Goal: Task Accomplishment & Management: Manage account settings

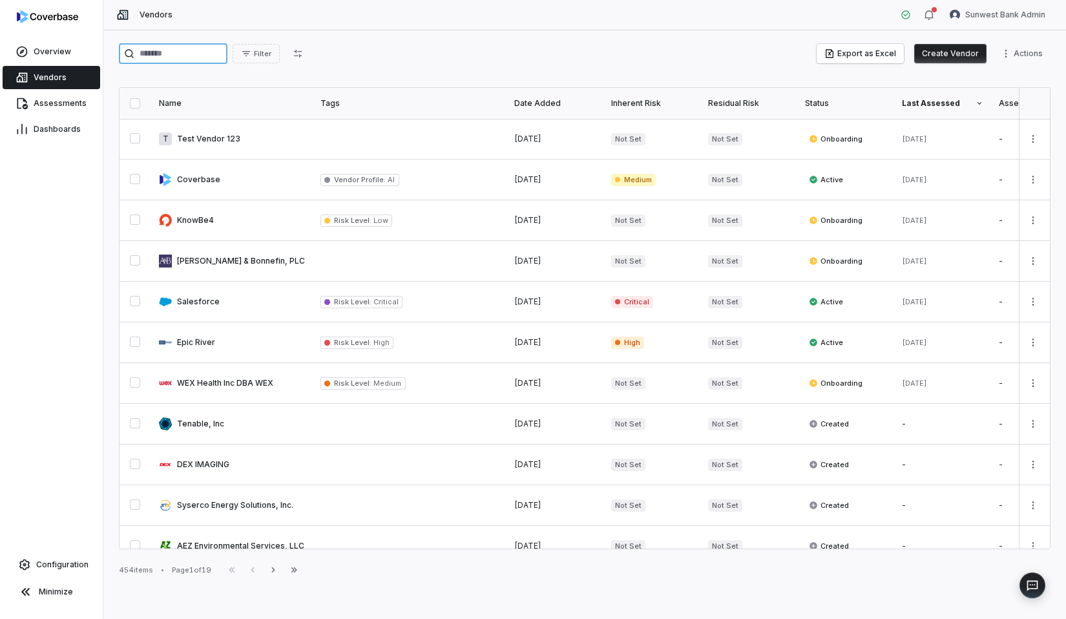
click at [209, 52] on input "search" at bounding box center [173, 53] width 108 height 21
paste input "**********"
type input "**********"
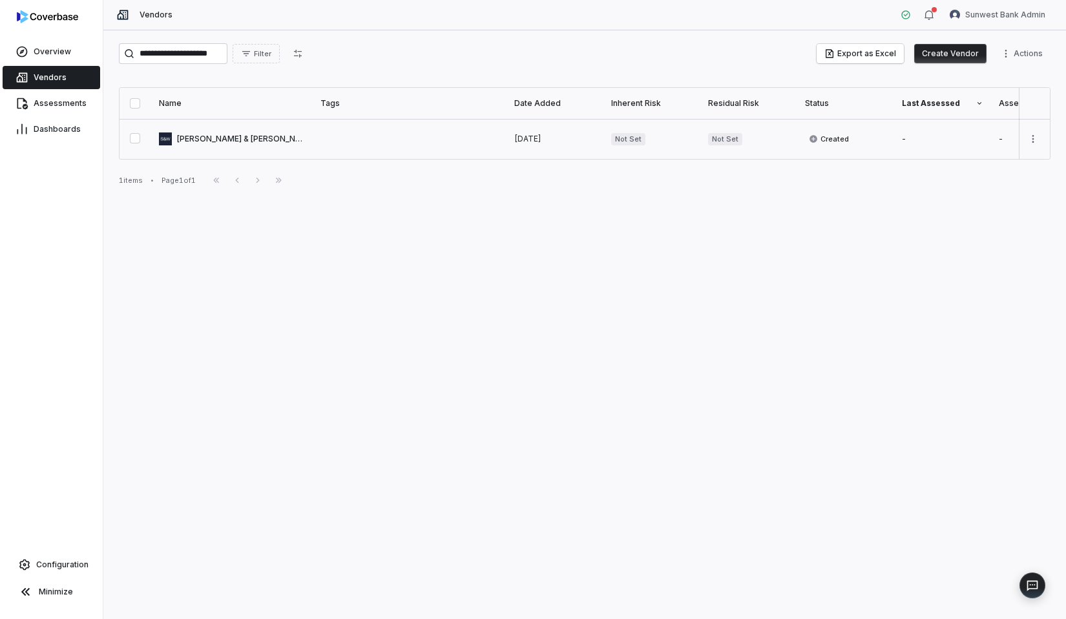
click at [291, 138] on link at bounding box center [231, 139] width 161 height 40
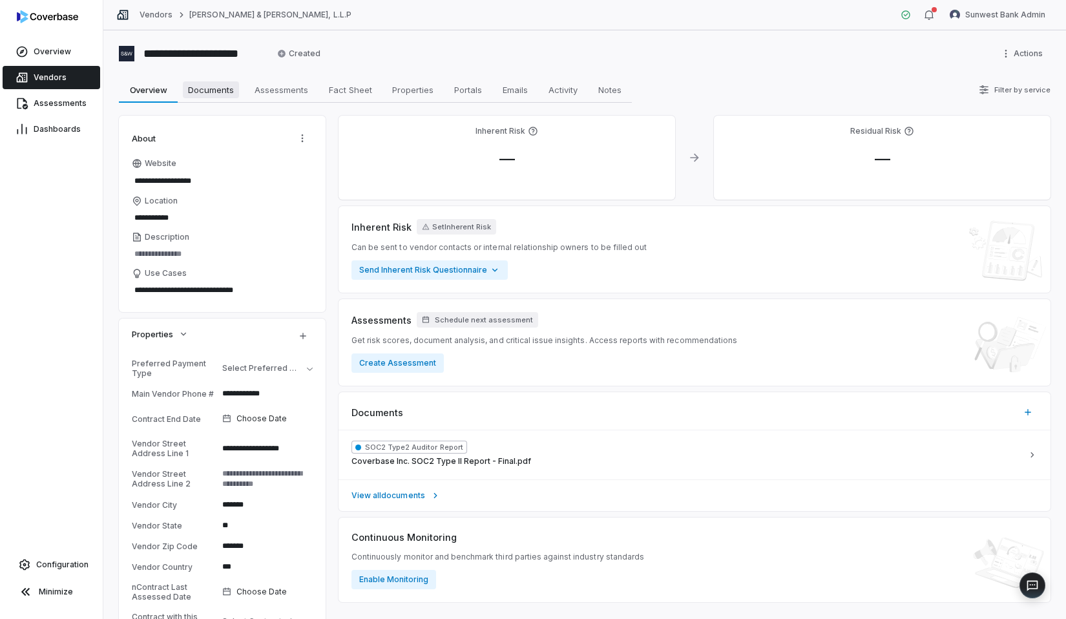
click at [214, 101] on link "Documents Documents" at bounding box center [211, 90] width 67 height 26
type textarea "*"
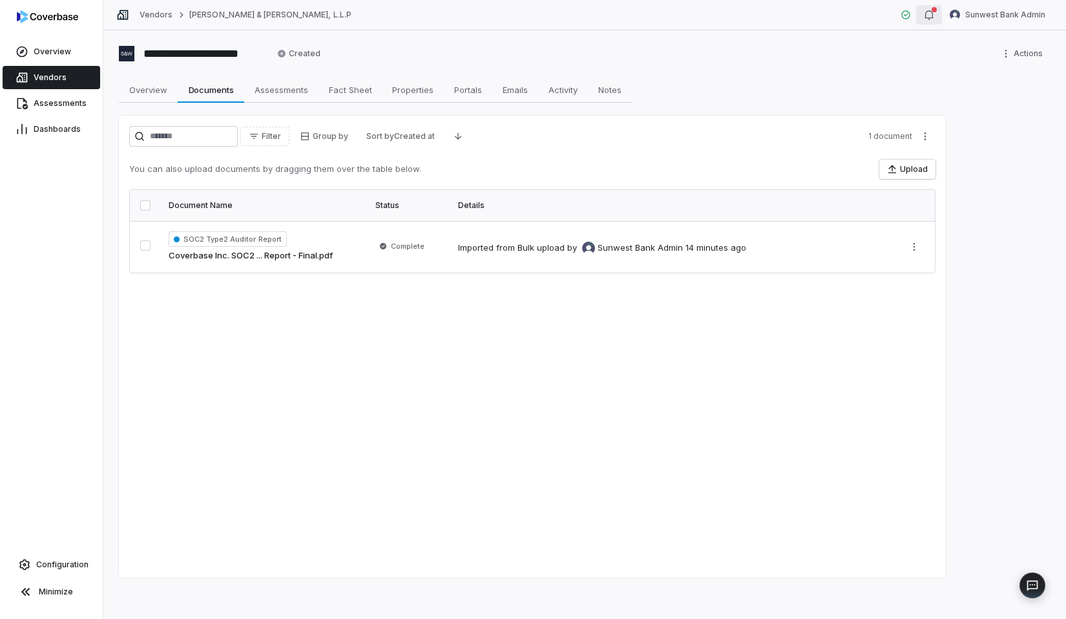
click at [925, 14] on icon "button" at bounding box center [928, 15] width 10 height 10
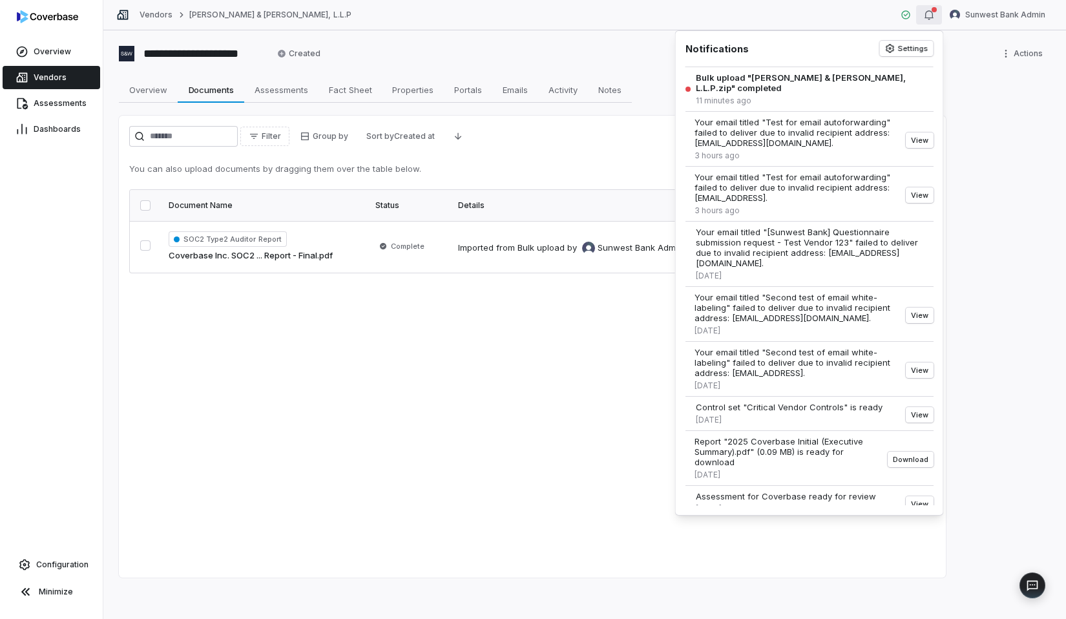
click at [472, 305] on div "Filter Group by Sort by Created at 1 document You can also upload documents by …" at bounding box center [532, 347] width 827 height 462
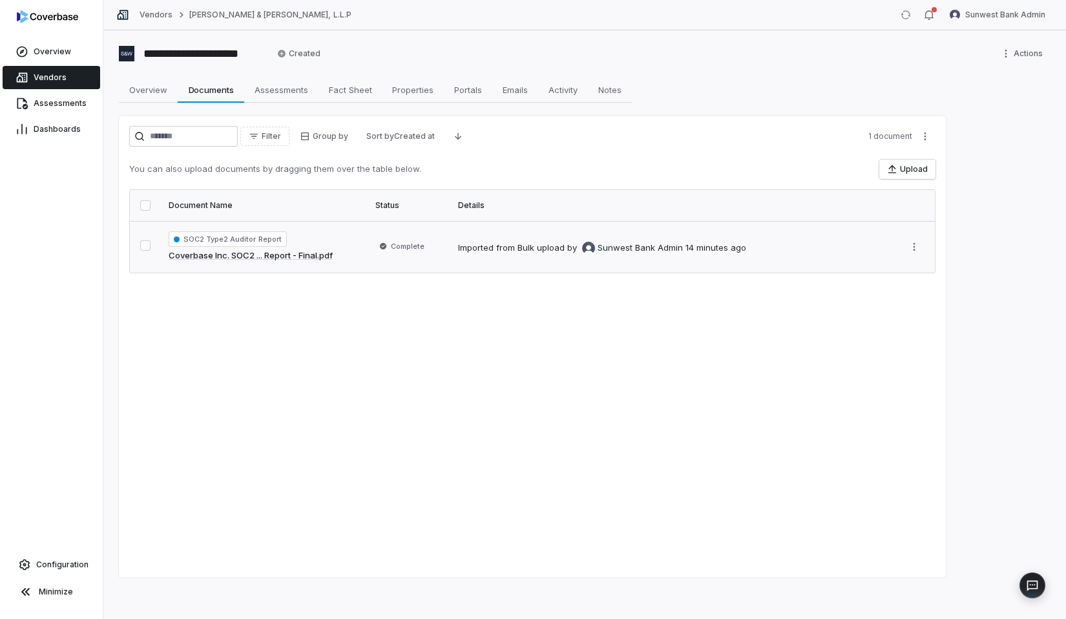
click at [150, 241] on button "button" at bounding box center [145, 245] width 10 height 10
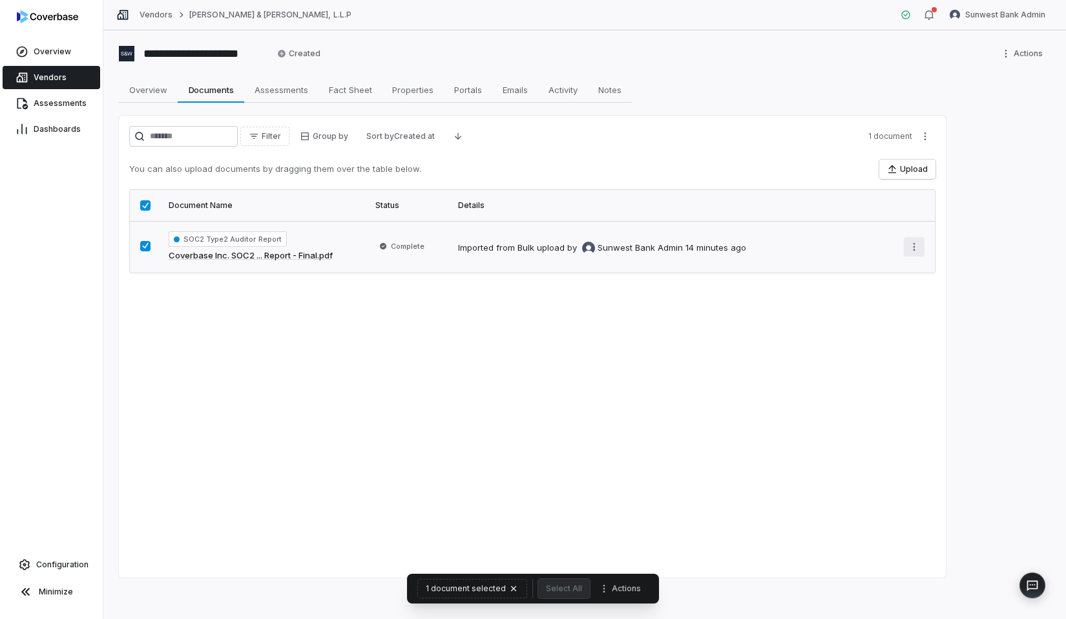
click at [917, 249] on html "**********" at bounding box center [533, 309] width 1066 height 619
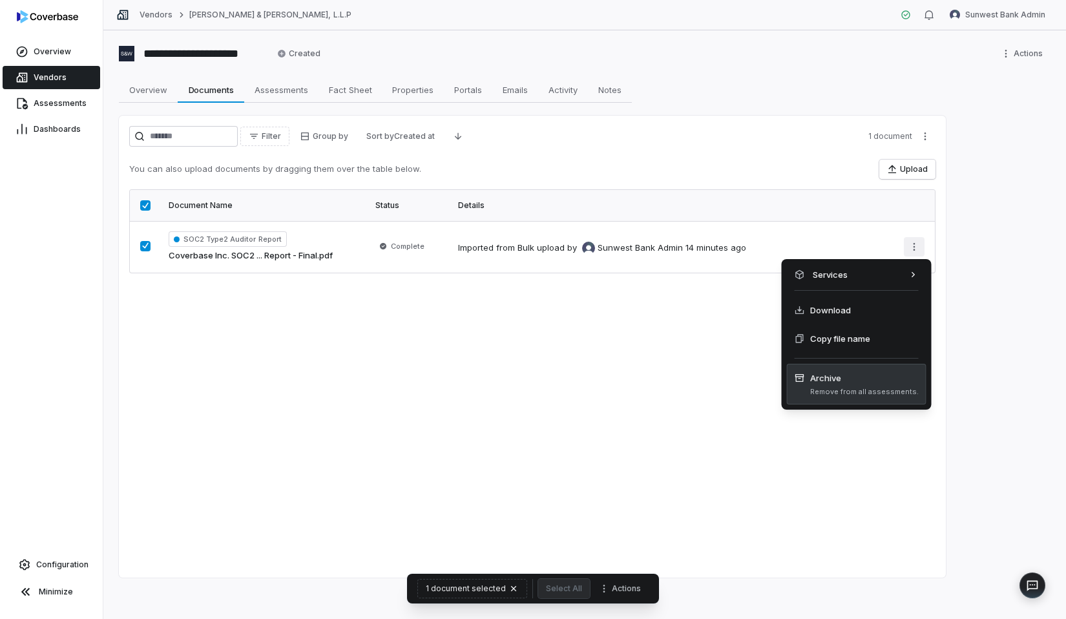
click at [834, 389] on span "Remove from all assessments." at bounding box center [864, 392] width 108 height 10
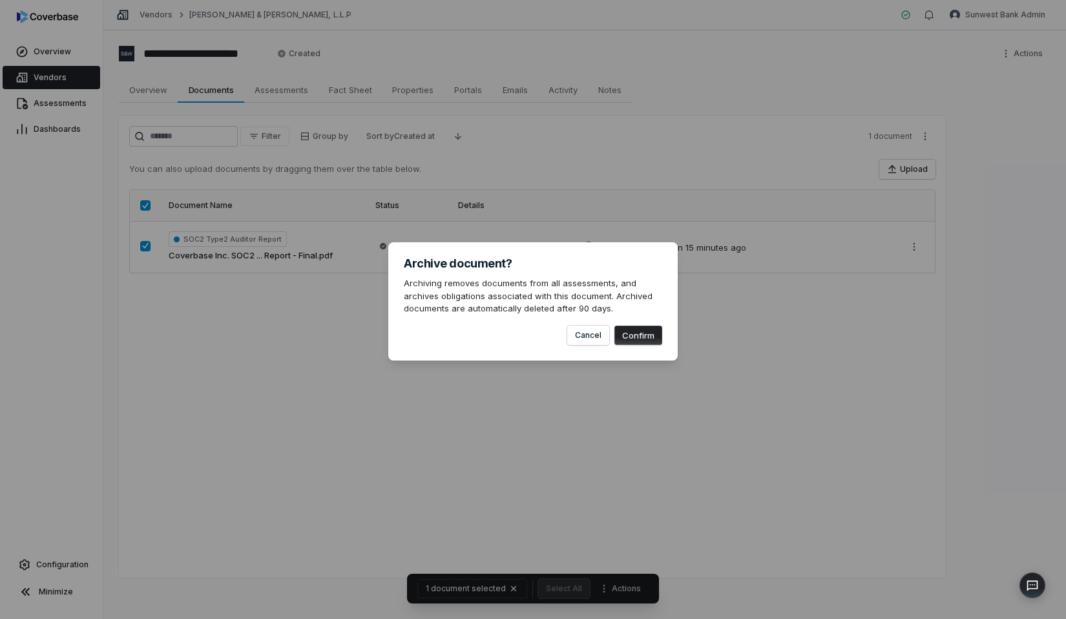
click at [626, 344] on div "Archive document? Archiving removes documents from all assessments, and archive…" at bounding box center [532, 301] width 289 height 118
click at [637, 336] on button "Confirm" at bounding box center [638, 334] width 48 height 19
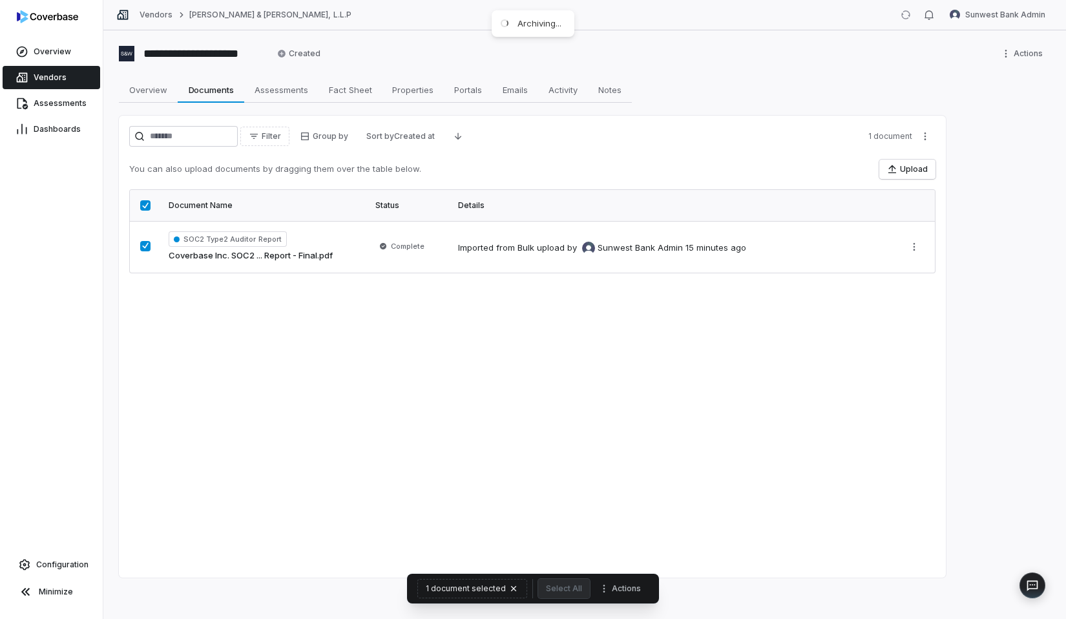
click at [584, 345] on div "Filter Group by Sort by Created at 1 document You can also upload documents by …" at bounding box center [532, 347] width 827 height 462
click at [540, 353] on div "Filter Group by Sort by Created at 1 document You can also upload documents by …" at bounding box center [532, 347] width 827 height 462
click at [492, 341] on div "Filter Group by Sort by Created at 1 document You can also upload documents by …" at bounding box center [532, 347] width 827 height 462
